Goal: Register for event/course

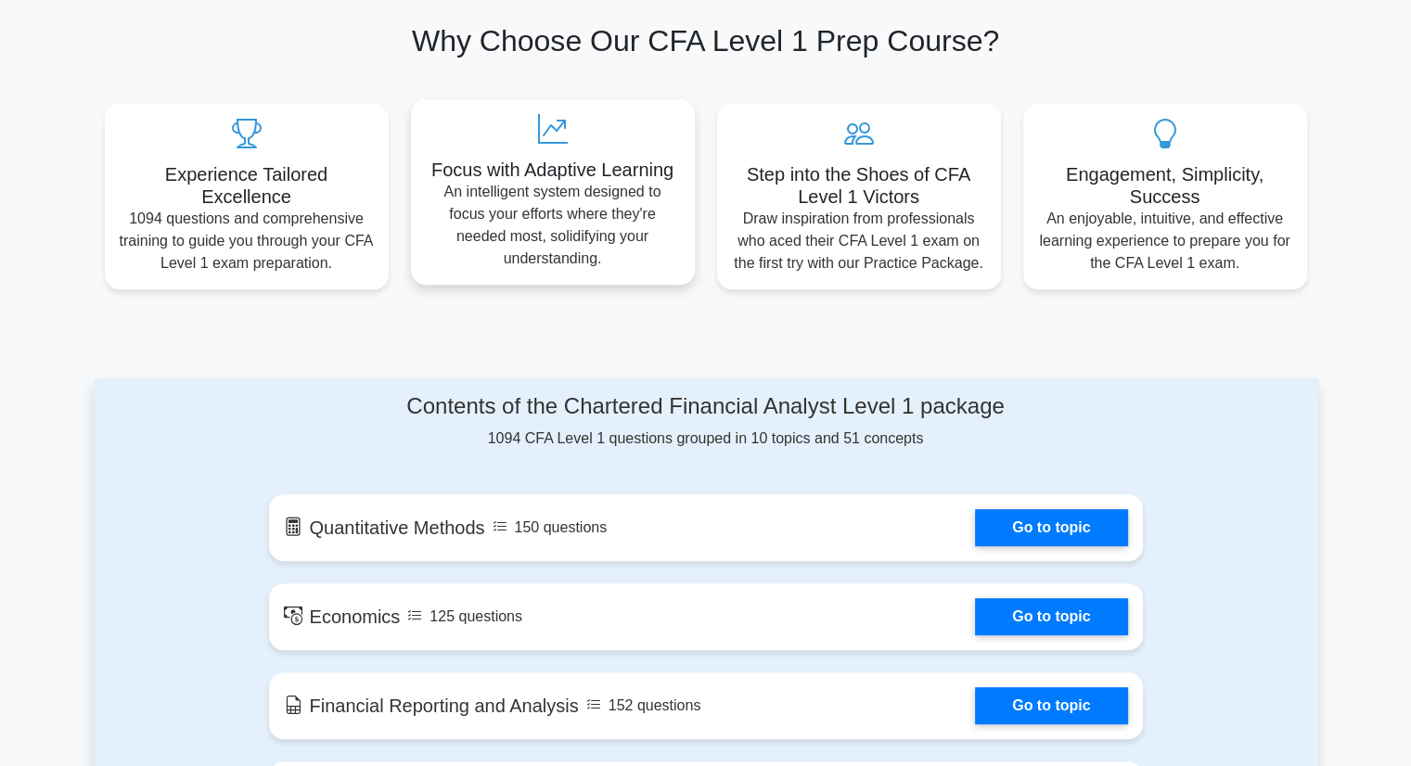
scroll to position [742, 0]
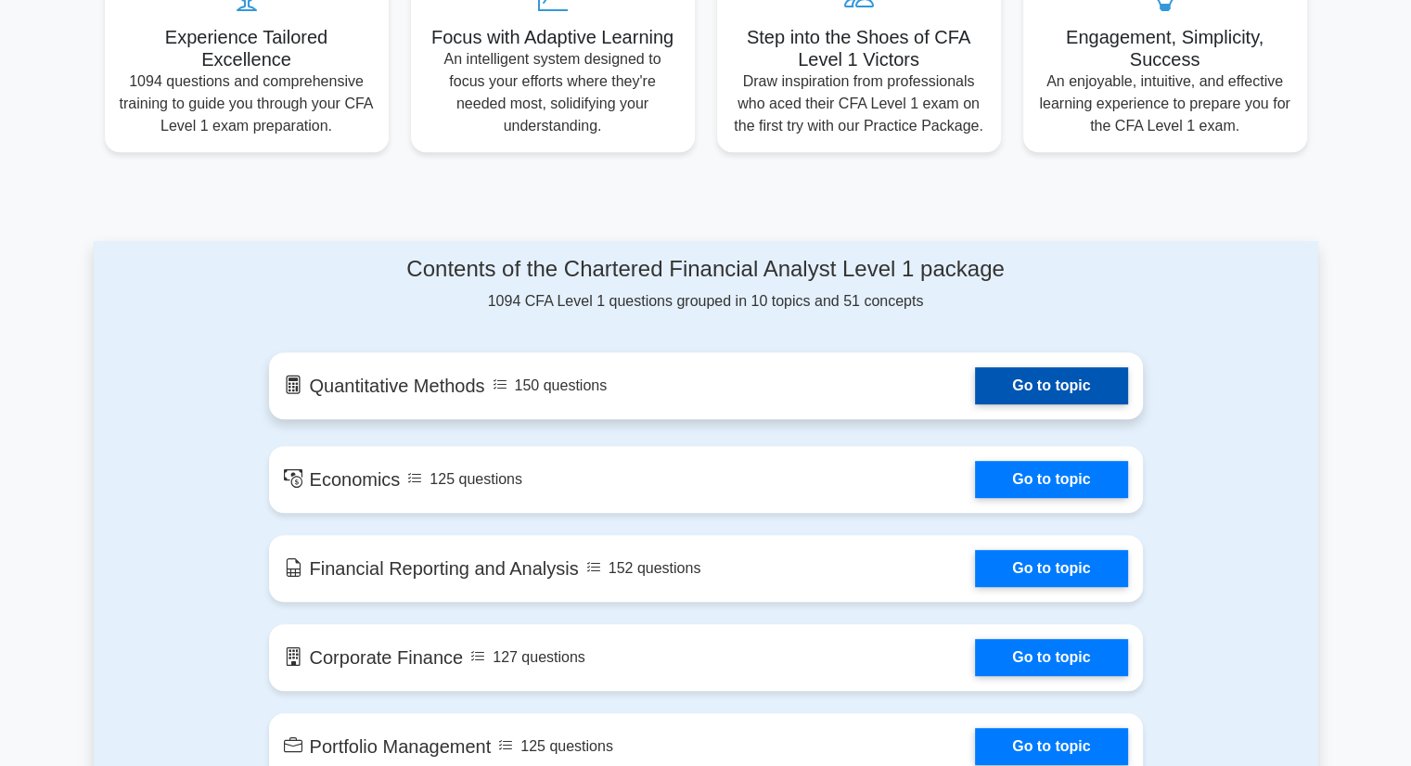
click at [1056, 380] on link "Go to topic" at bounding box center [1051, 385] width 152 height 37
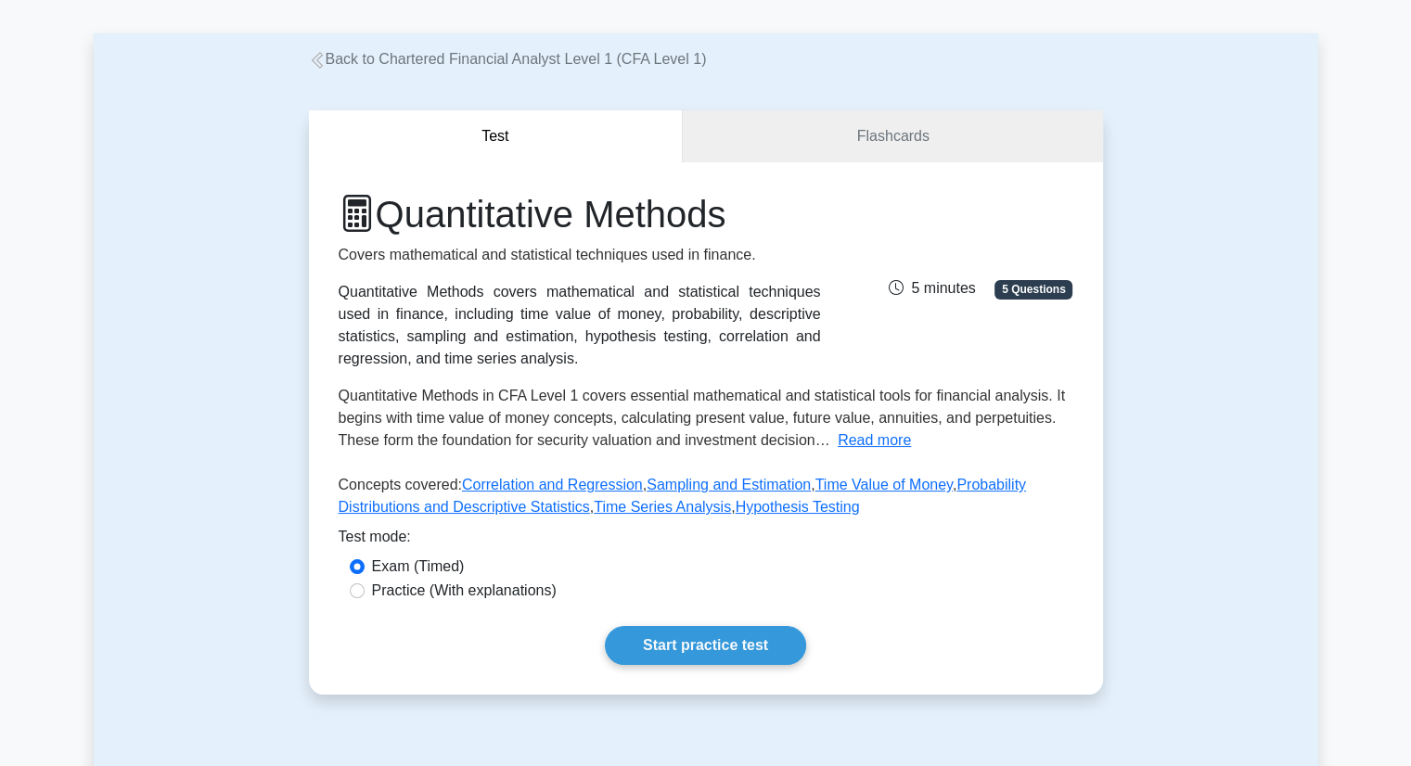
scroll to position [185, 0]
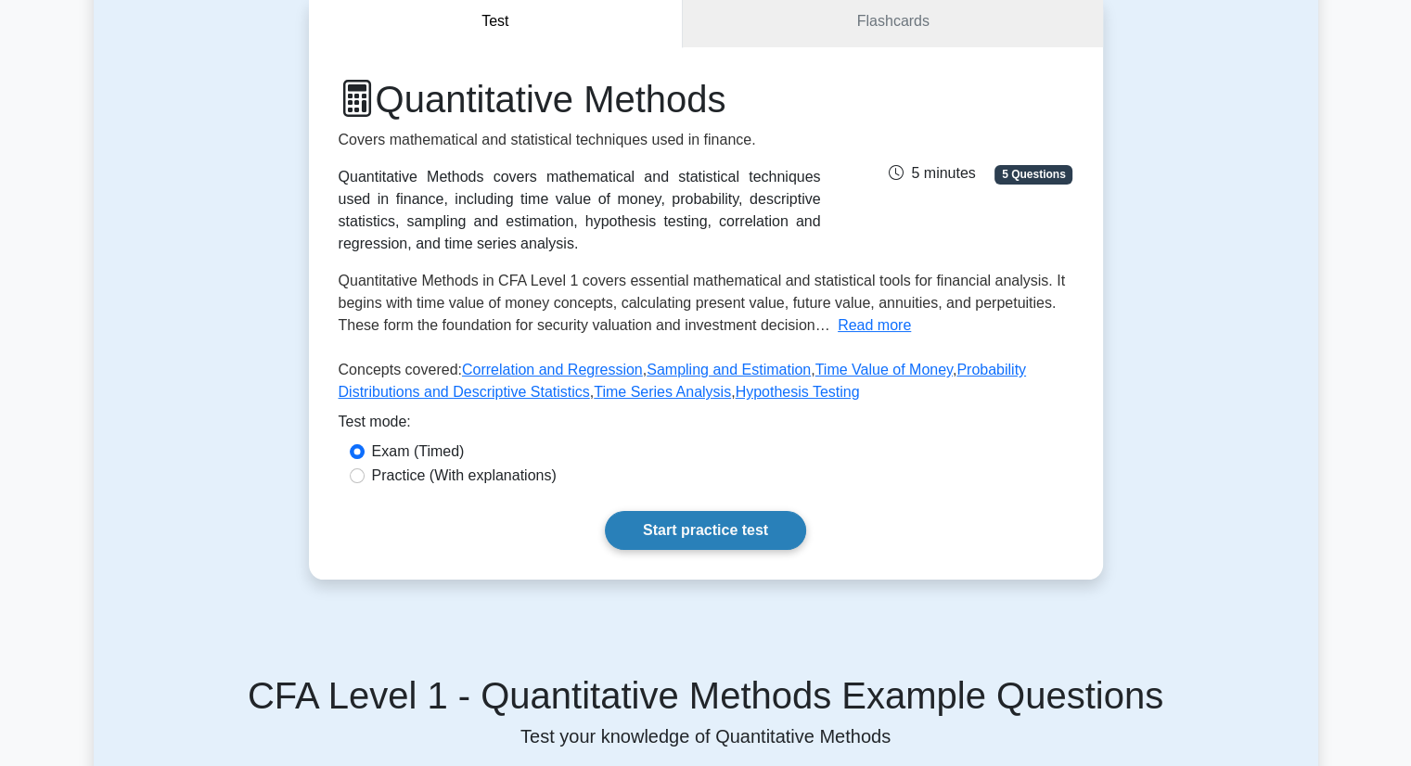
click at [719, 534] on link "Start practice test" at bounding box center [705, 530] width 201 height 39
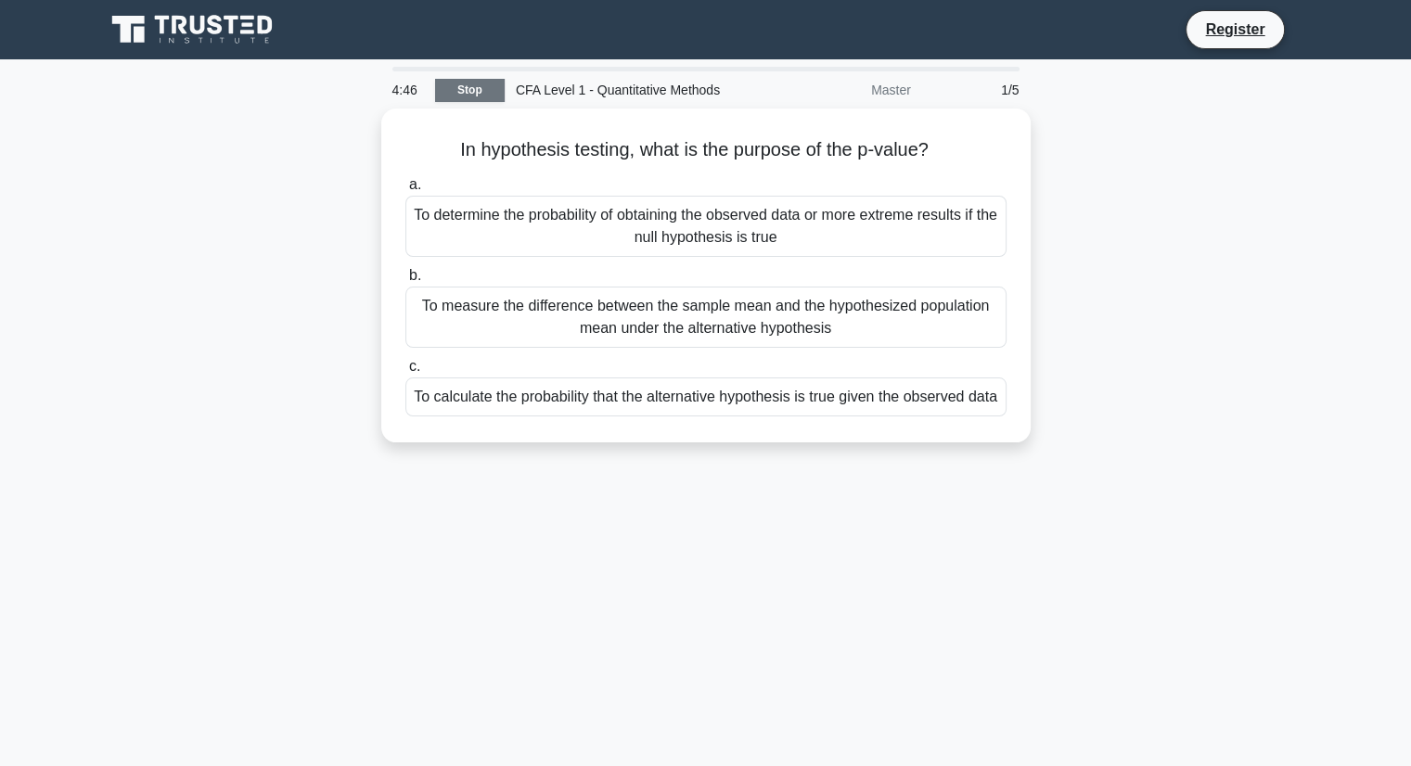
click at [479, 87] on link "Stop" at bounding box center [470, 90] width 70 height 23
